Goal: Find specific page/section: Find specific page/section

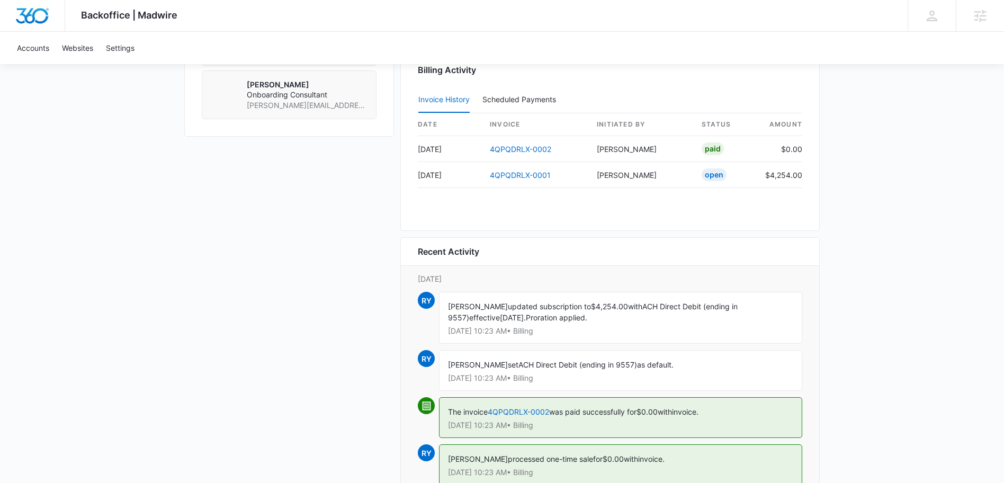
scroll to position [1076, 0]
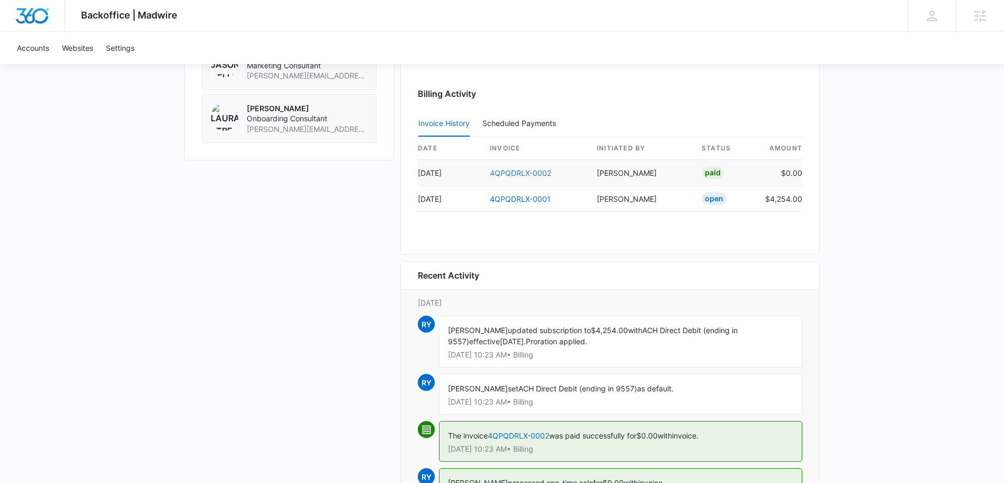
click at [535, 174] on link "4QPQDRLX-0002" at bounding box center [520, 172] width 61 height 9
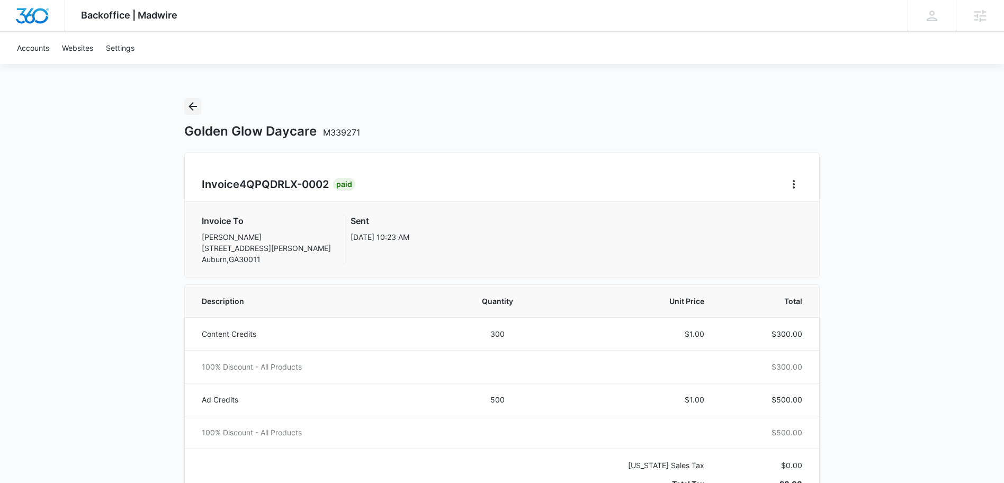
click at [194, 108] on icon "Back" at bounding box center [192, 106] width 13 height 13
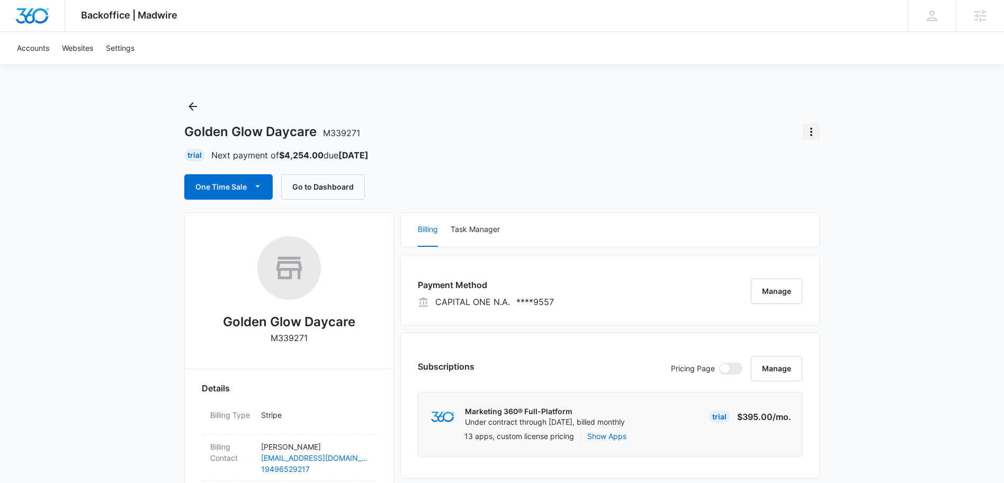
click at [811, 138] on button "Actions" at bounding box center [811, 131] width 17 height 17
click at [739, 142] on div "Golden Glow Daycare M339271 Trial Next payment of $4,254.00 due Nov 14 One Time…" at bounding box center [502, 149] width 636 height 102
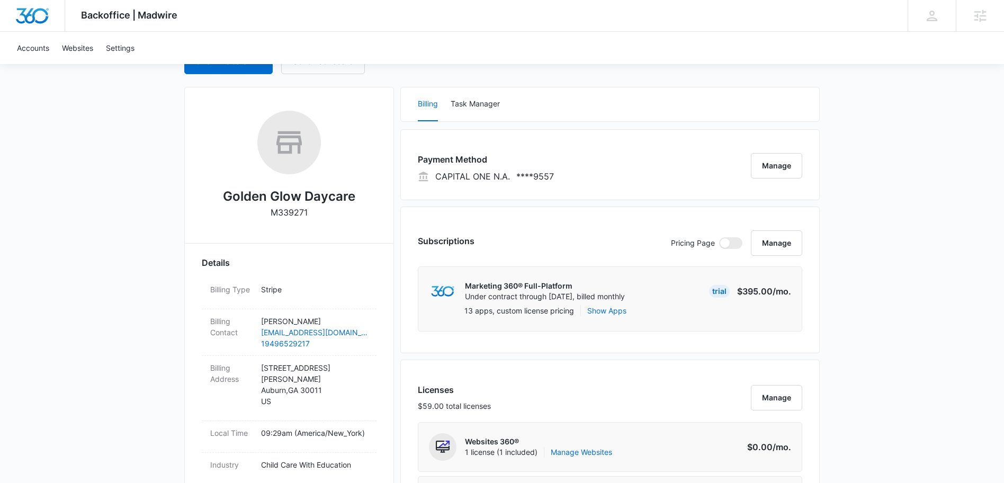
scroll to position [127, 0]
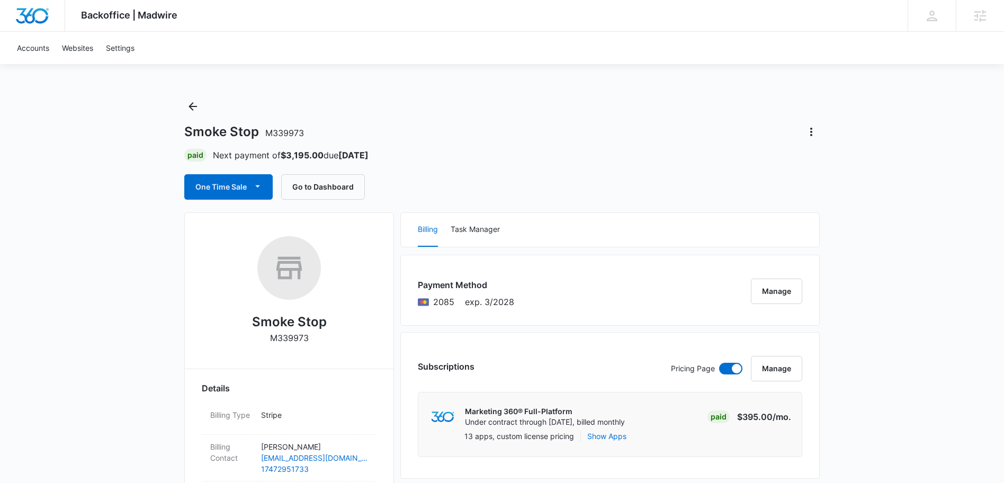
scroll to position [278, 0]
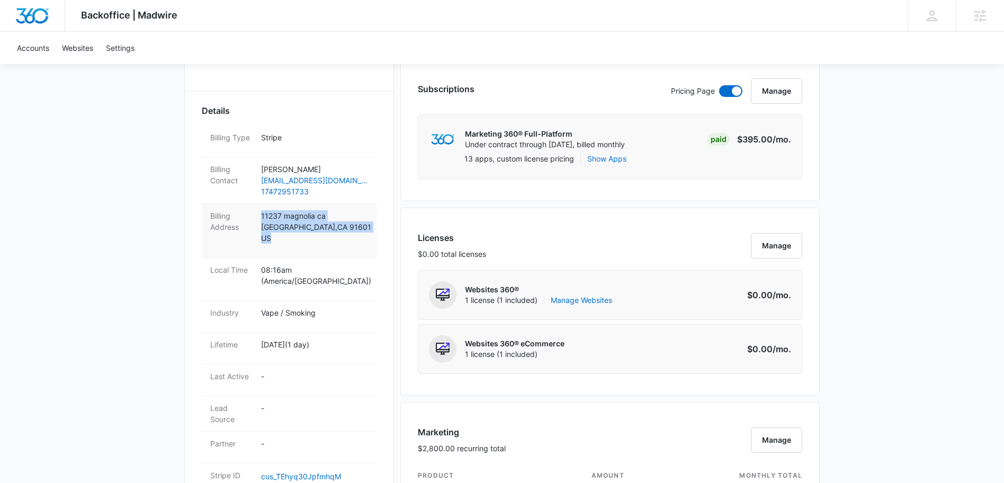
drag, startPoint x: 261, startPoint y: 215, endPoint x: 366, endPoint y: 233, distance: 106.4
click at [366, 233] on p "[STREET_ADDRESS]" at bounding box center [314, 226] width 107 height 33
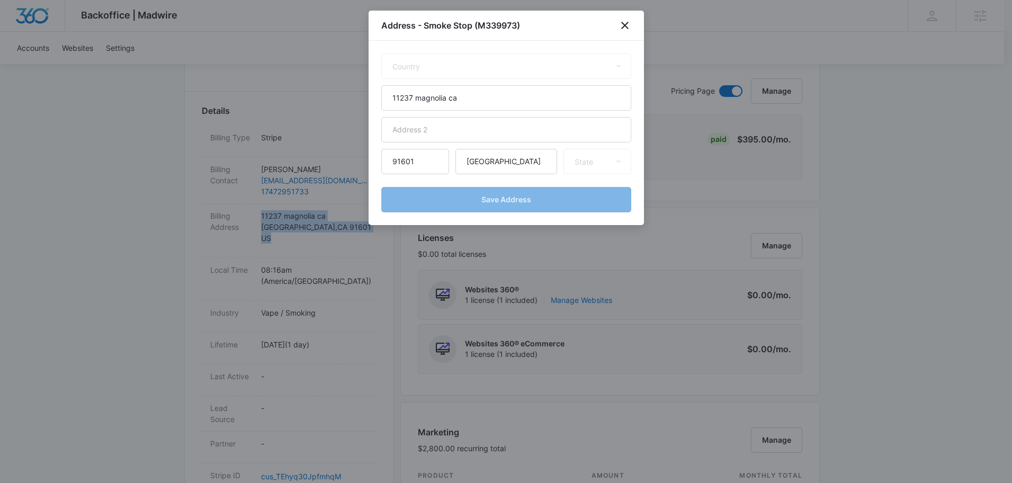
select select "US"
select select "CA"
click at [630, 25] on icon "close" at bounding box center [625, 25] width 13 height 13
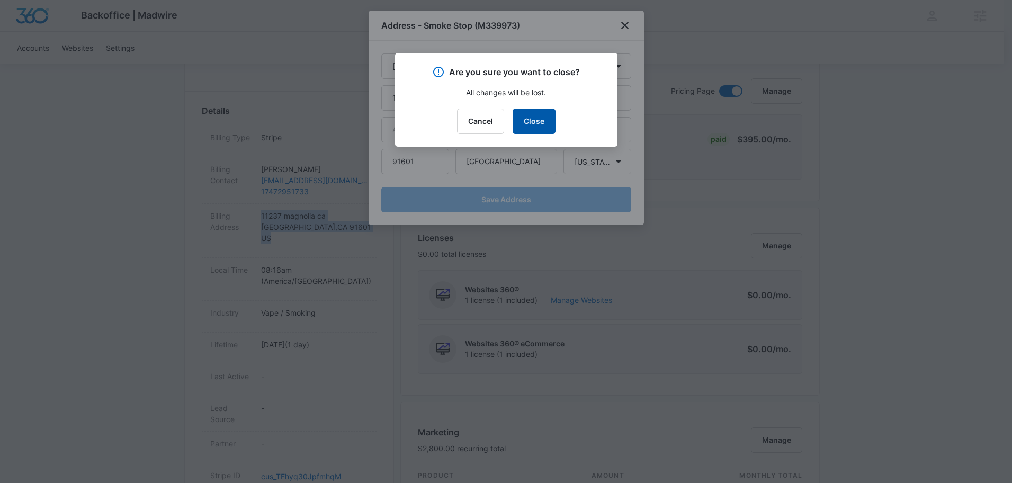
click at [535, 120] on button "Close" at bounding box center [534, 121] width 43 height 25
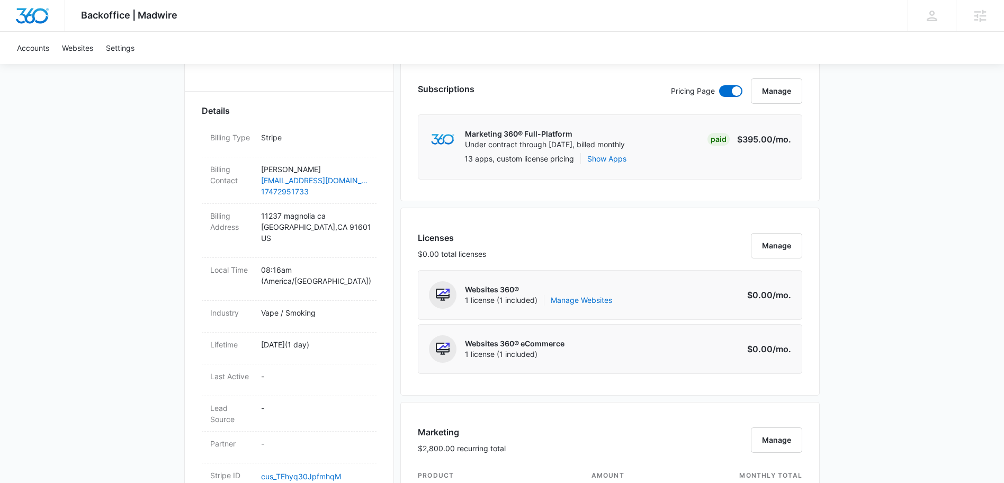
click at [154, 216] on div "Backoffice | Madwire Apps Settings GL [PERSON_NAME] [PERSON_NAME][EMAIL_ADDRESS…" at bounding box center [502, 471] width 1004 height 1498
drag, startPoint x: 362, startPoint y: 225, endPoint x: 258, endPoint y: 215, distance: 104.4
click at [258, 215] on div "Billing Address [STREET_ADDRESS]" at bounding box center [289, 231] width 175 height 54
select select "US"
select select "CA"
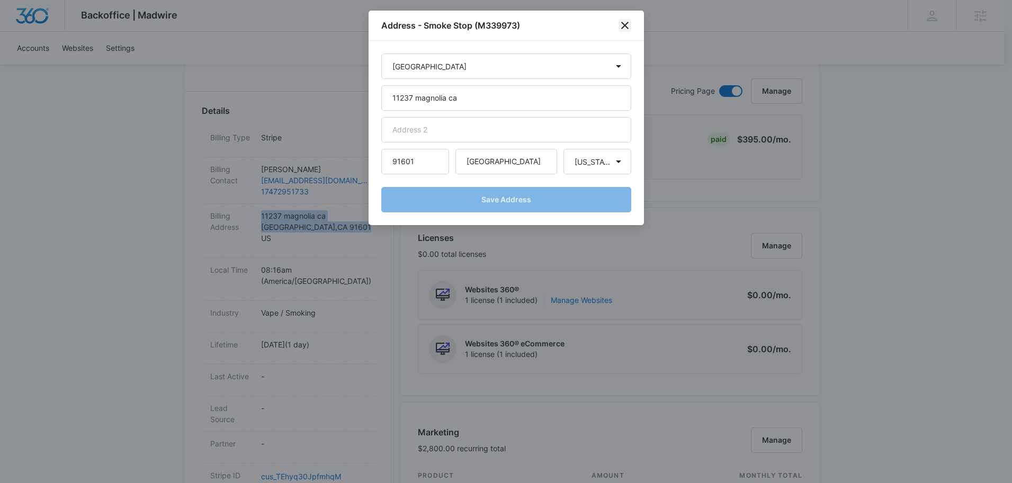
click at [626, 26] on icon "close" at bounding box center [624, 25] width 7 height 7
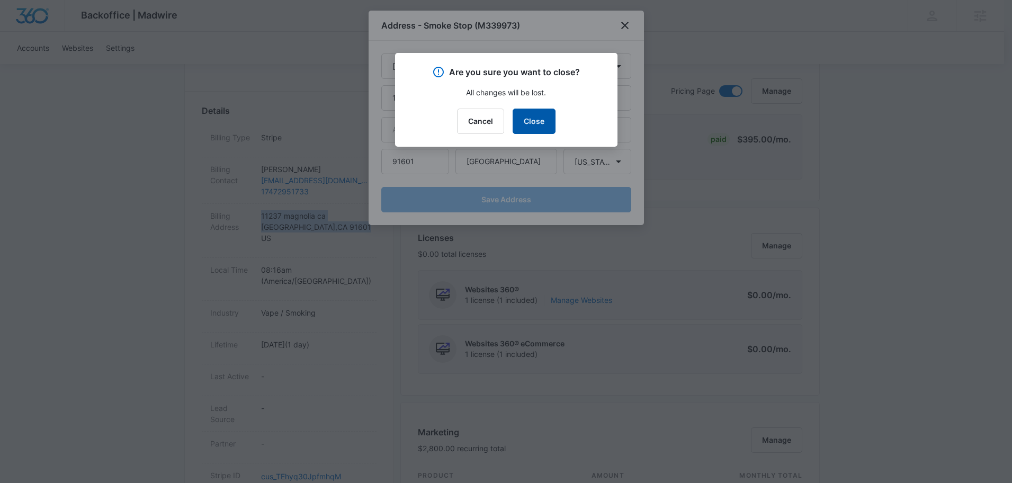
click at [535, 117] on button "Close" at bounding box center [534, 121] width 43 height 25
